Goal: Transaction & Acquisition: Purchase product/service

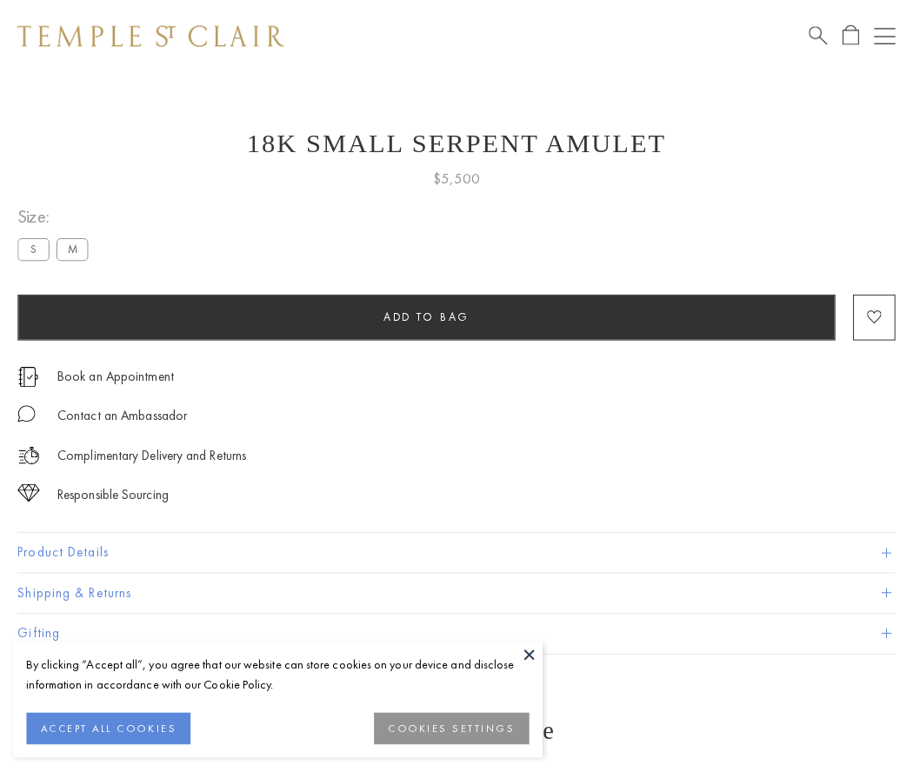
scroll to position [16, 0]
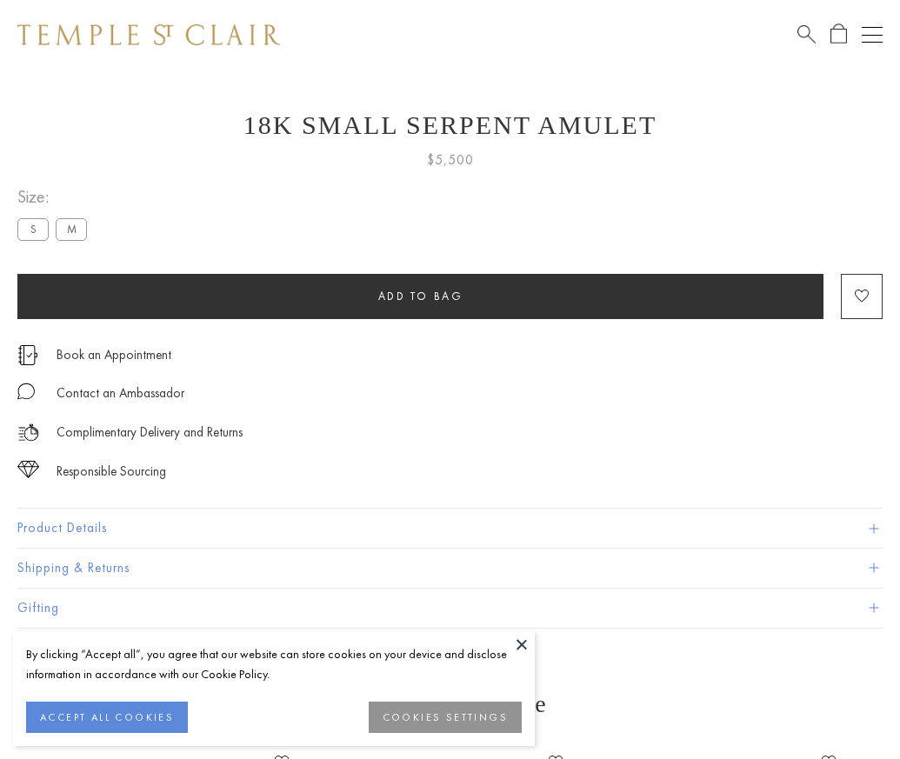
click at [420, 295] on span "Add to bag" at bounding box center [420, 296] width 85 height 15
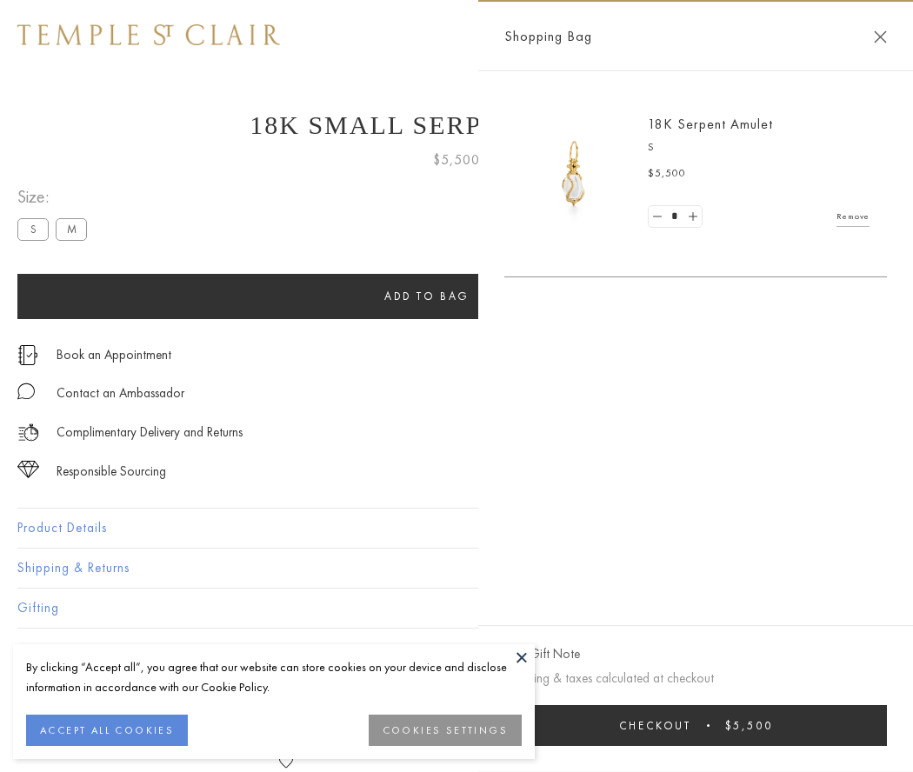
click at [756, 725] on span "$5,500" at bounding box center [749, 725] width 48 height 15
